Goal: Task Accomplishment & Management: Use online tool/utility

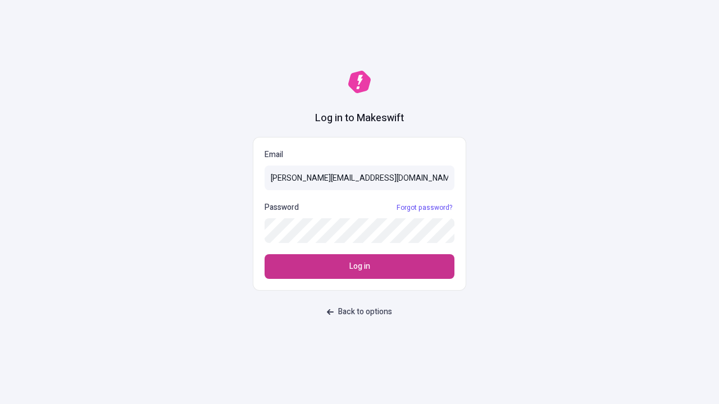
click at [360, 267] on span "Log in" at bounding box center [359, 267] width 21 height 12
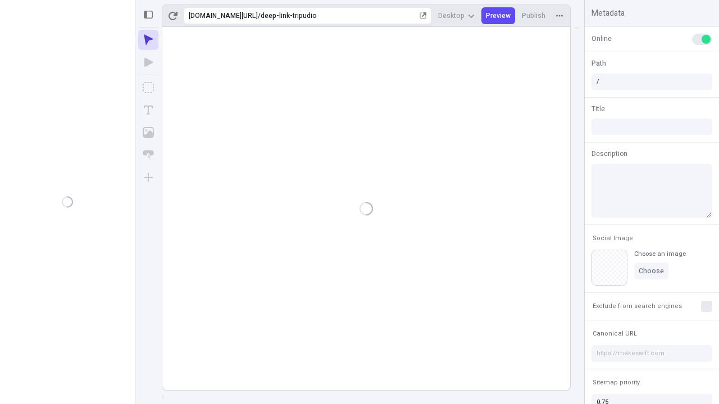
type input "/deep-link-tripudio"
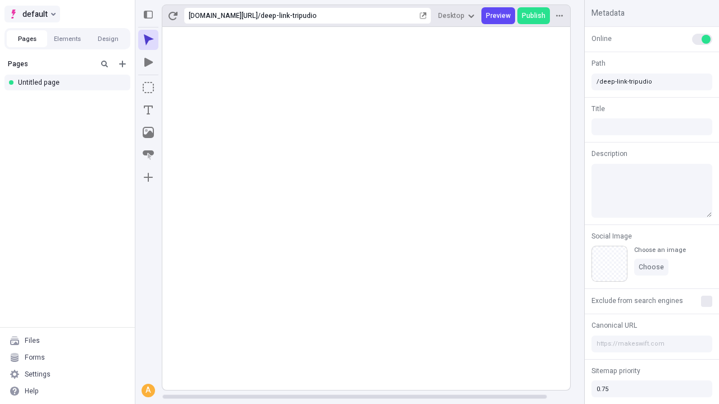
click at [31, 14] on span "default" at bounding box center [34, 13] width 25 height 13
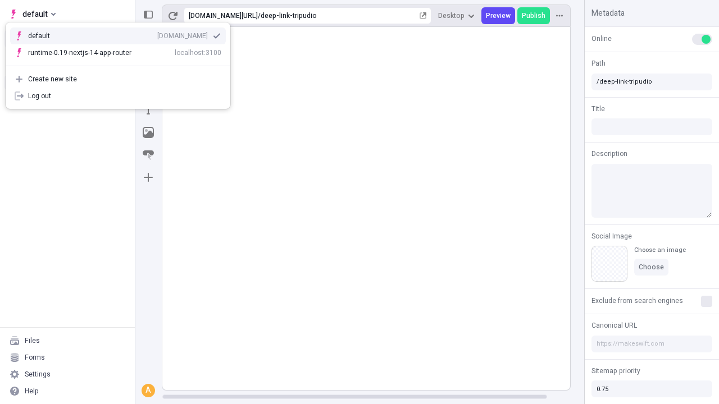
click at [157, 34] on div "[DOMAIN_NAME]" at bounding box center [182, 35] width 51 height 9
click at [122, 64] on icon "Add new" at bounding box center [122, 64] width 7 height 7
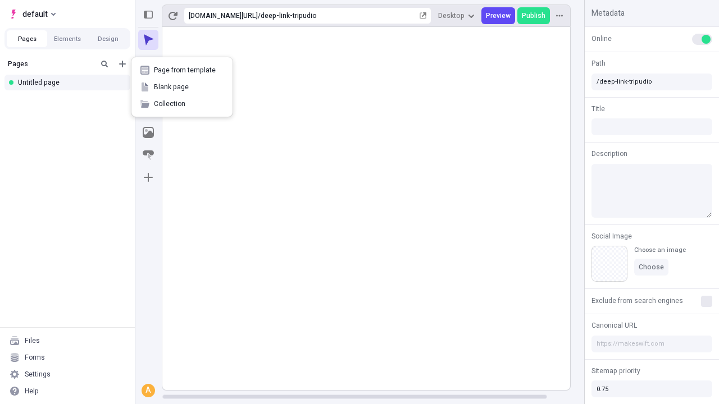
click at [182, 87] on span "Blank page" at bounding box center [189, 87] width 70 height 9
type input "/deep-link-velociter"
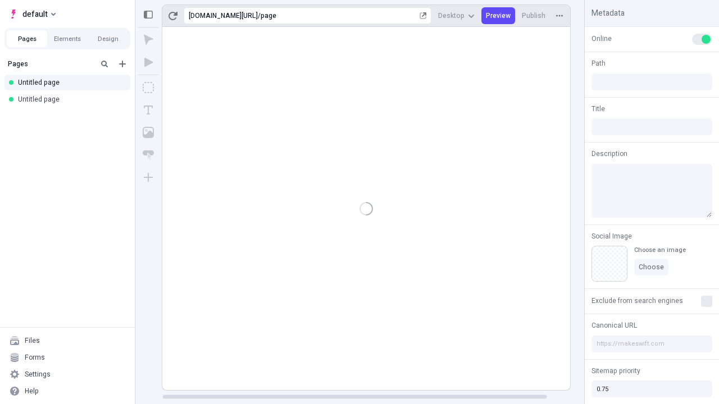
type input "/page"
